Goal: Transaction & Acquisition: Download file/media

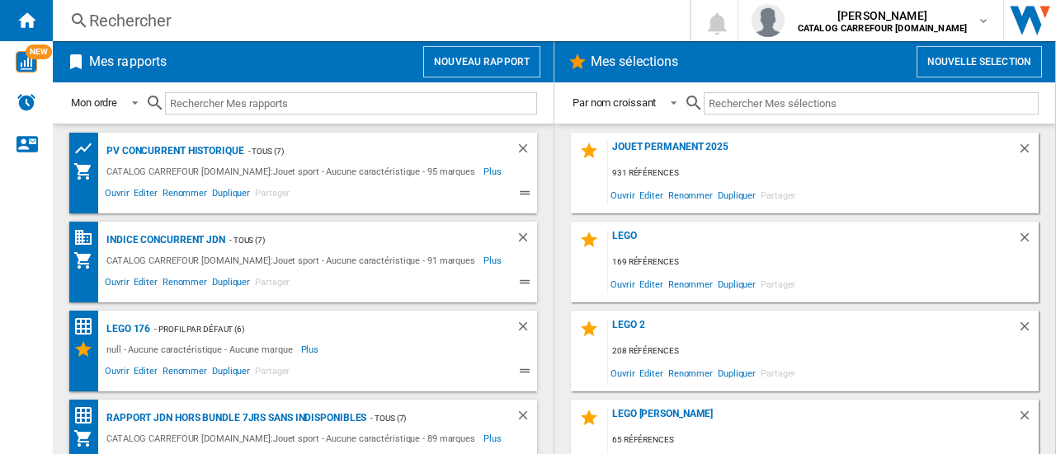
scroll to position [115, 0]
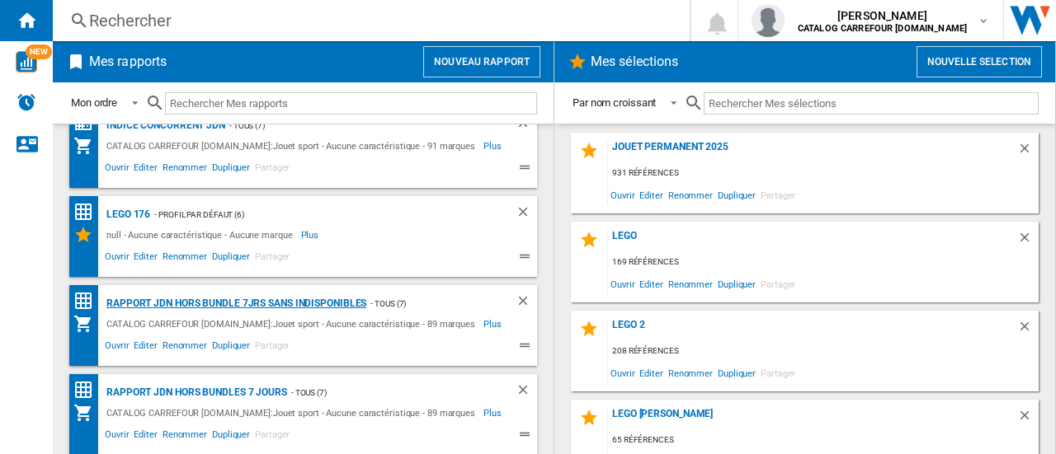
click at [228, 302] on div "Rapport JDN Hors bundle 7Jrs sans indisponibles" at bounding box center [234, 304] width 264 height 21
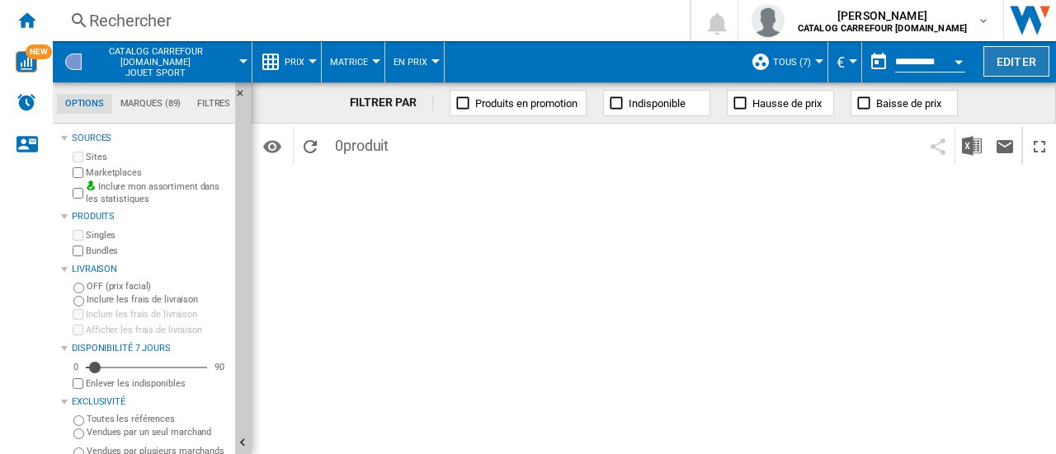
click at [1023, 54] on button "Editer" at bounding box center [1016, 61] width 66 height 31
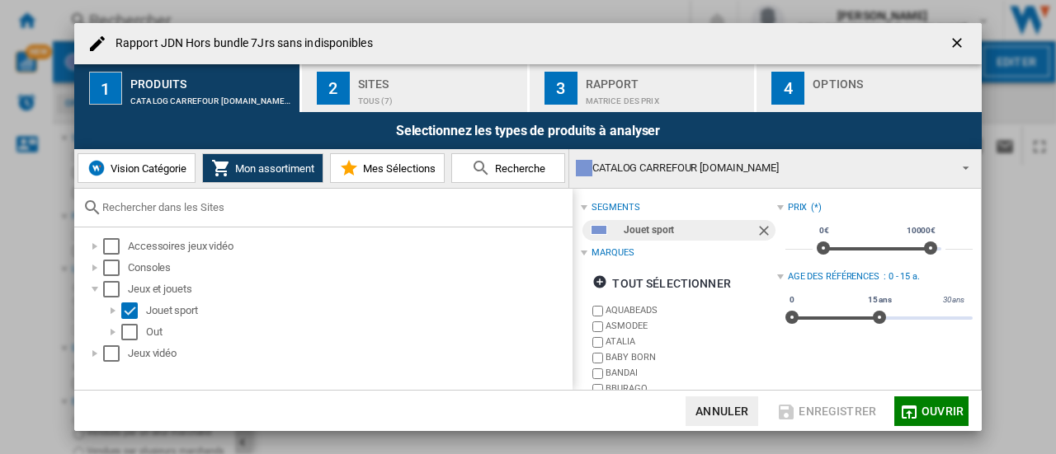
click at [932, 410] on span "Ouvrir" at bounding box center [942, 411] width 42 height 13
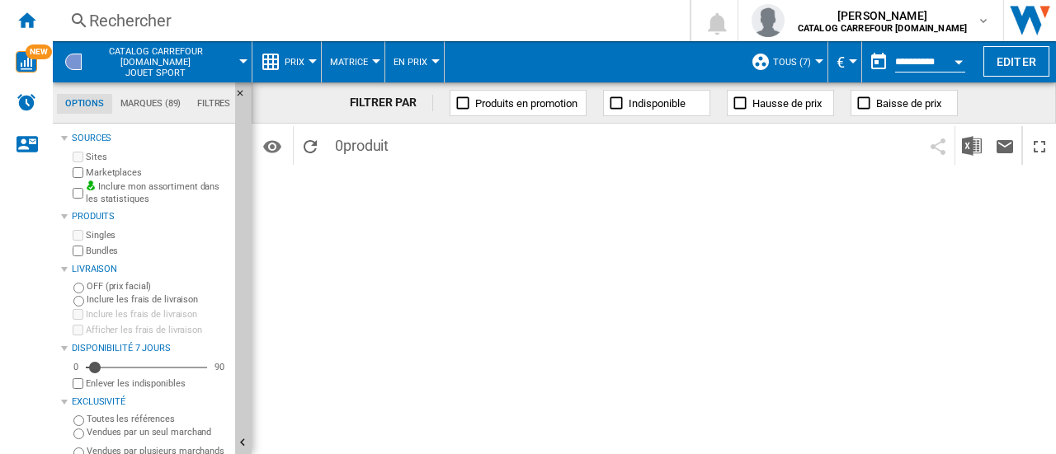
click at [671, 226] on div "FILTRER PAR Produits en promotion Indisponible Hausse de prix Baisse de prix Id…" at bounding box center [654, 268] width 804 height 372
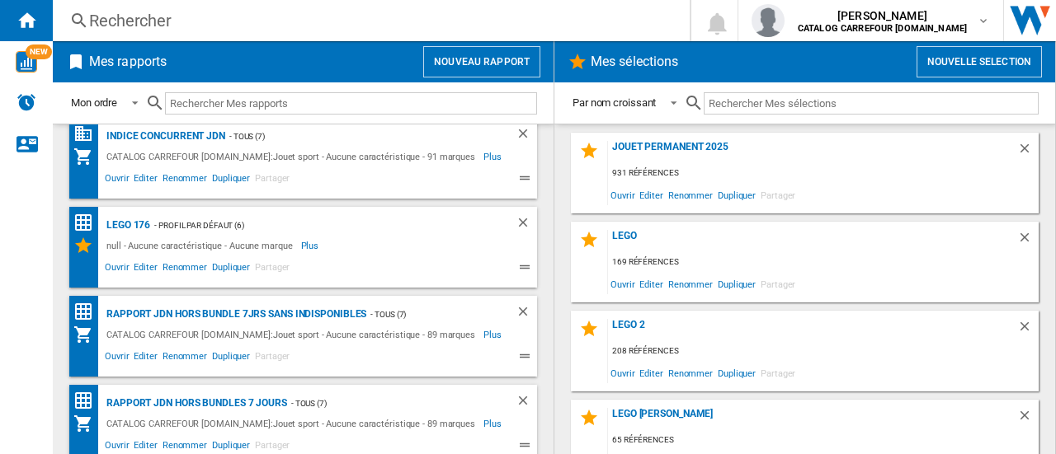
scroll to position [115, 0]
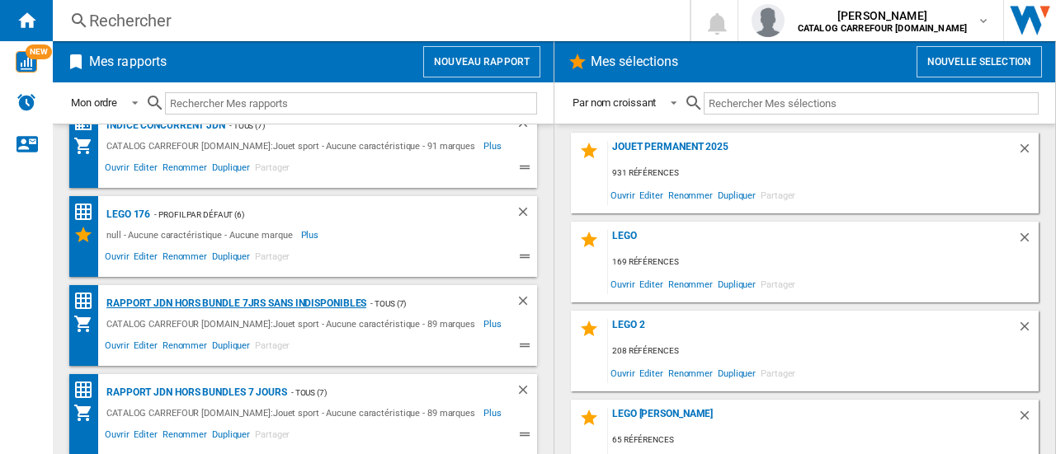
click at [252, 299] on div "Rapport JDN Hors bundle 7Jrs sans indisponibles" at bounding box center [234, 304] width 264 height 21
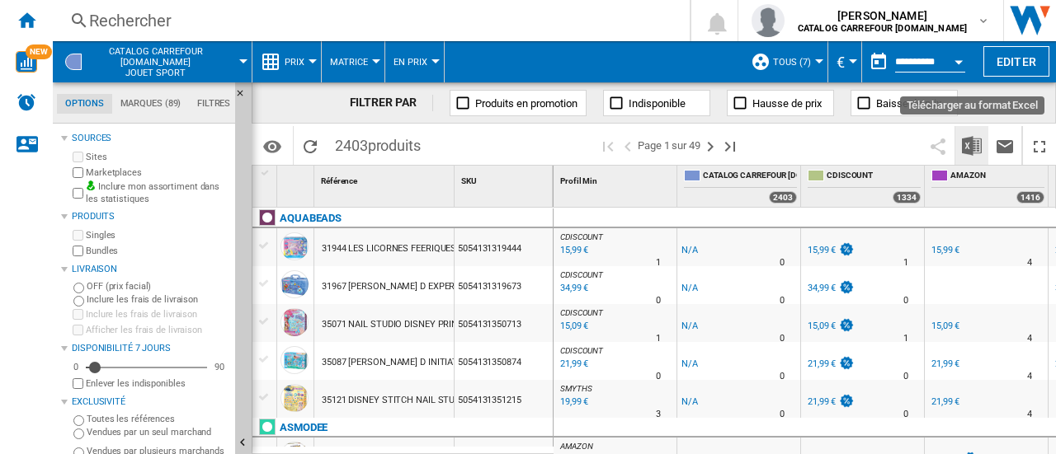
click at [970, 148] on img "Télécharger au format Excel" at bounding box center [972, 146] width 20 height 20
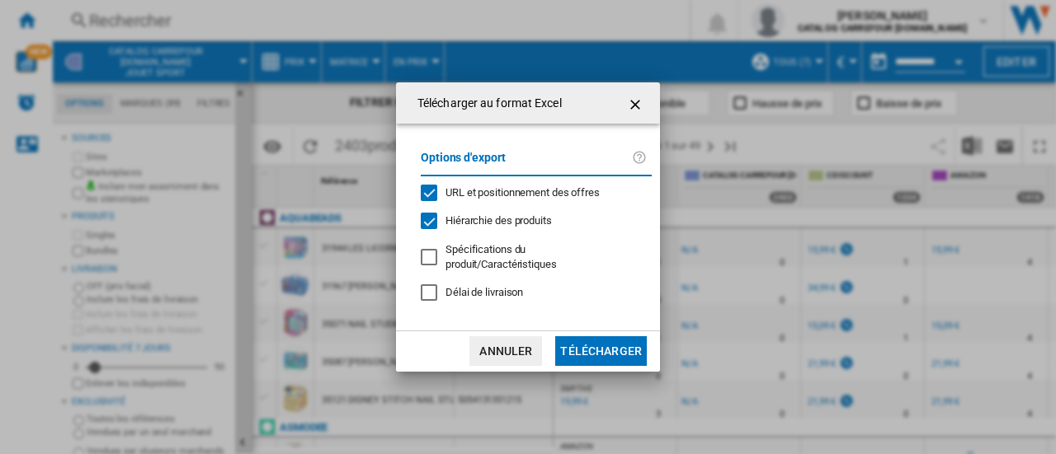
click at [600, 347] on button "Télécharger" at bounding box center [601, 351] width 92 height 30
